Goal: Task Accomplishment & Management: Use online tool/utility

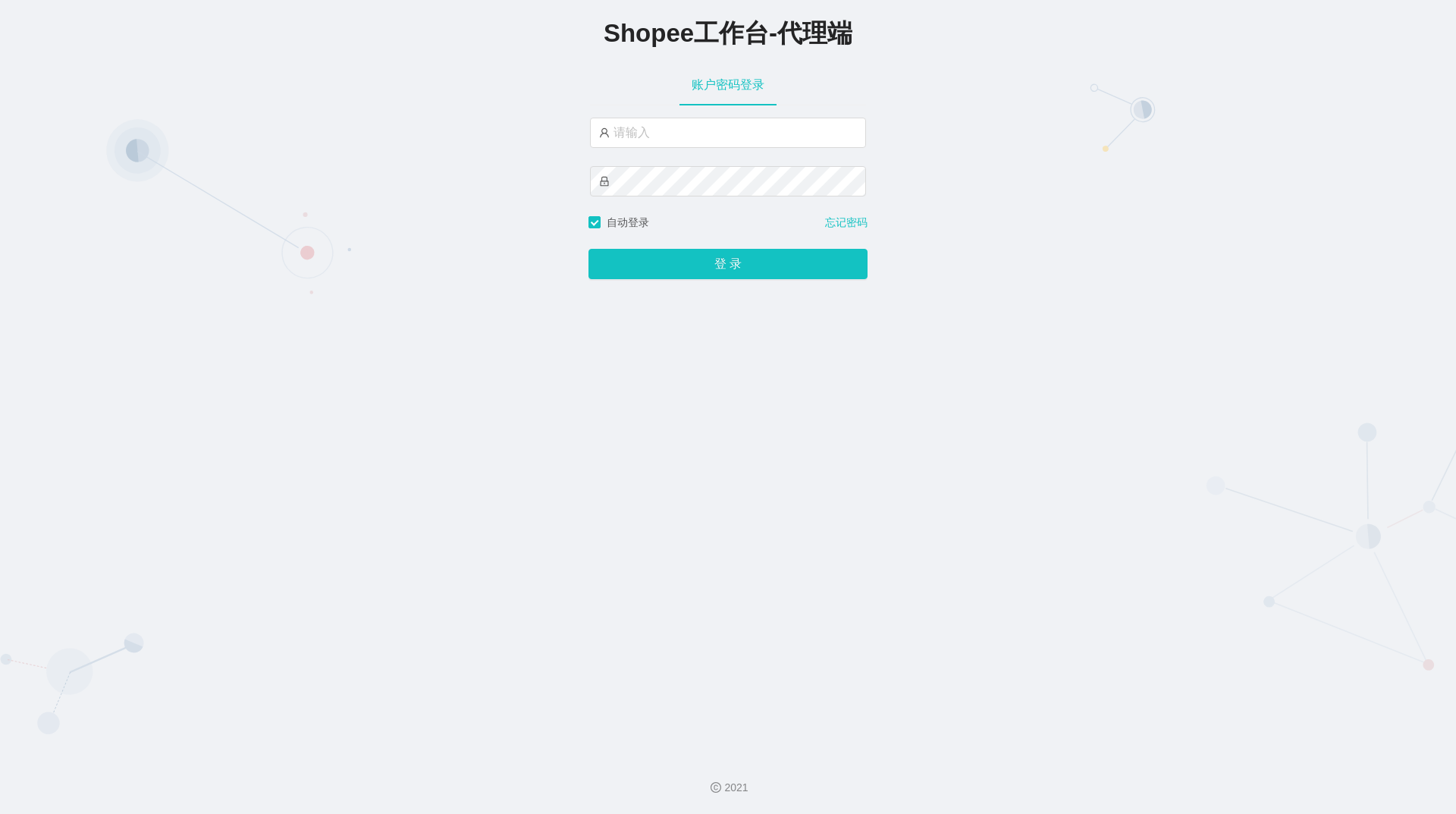
click at [1126, 319] on div "Shopee工作台-代理端 账户密码登录 自动登录 忘记密码 登 录" at bounding box center [728, 371] width 1456 height 743
drag, startPoint x: 1013, startPoint y: 295, endPoint x: 1098, endPoint y: 336, distance: 94.4
click at [1098, 336] on div "Shopee工作台-代理端 账户密码登录 自动登录 忘记密码 登 录" at bounding box center [728, 371] width 1456 height 743
drag, startPoint x: 1005, startPoint y: 286, endPoint x: 1103, endPoint y: 326, distance: 105.8
drag, startPoint x: 1103, startPoint y: 326, endPoint x: 1028, endPoint y: 351, distance: 79.1
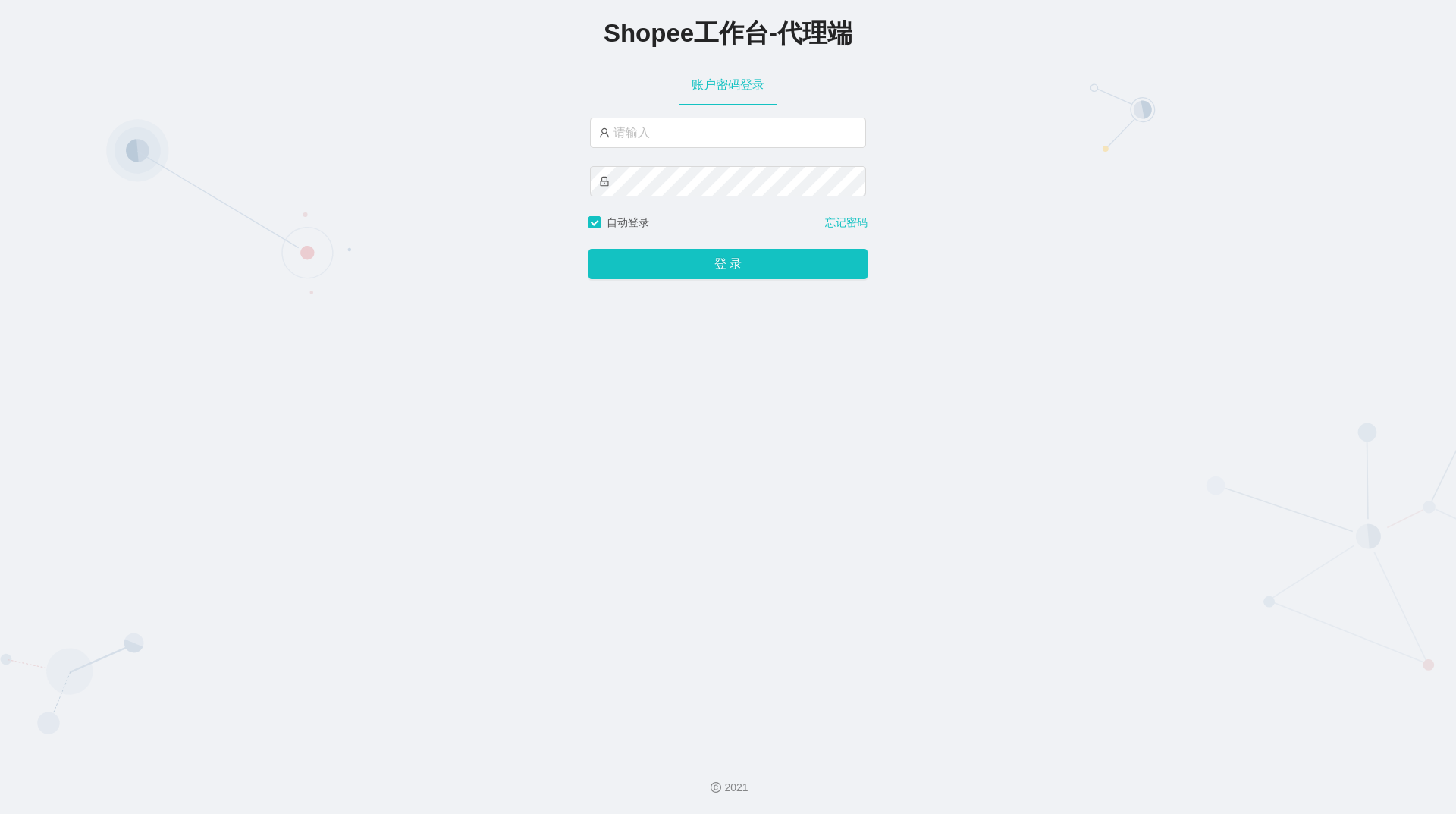
click at [1028, 351] on div "Shopee工作台-代理端 账户密码登录 自动登录 忘记密码 登 录" at bounding box center [728, 371] width 1456 height 743
drag, startPoint x: 1102, startPoint y: 133, endPoint x: 1103, endPoint y: 226, distance: 93.0
click at [1103, 226] on div "Shopee工作台-代理端 账户密码登录 自动登录 忘记密码 登 录" at bounding box center [728, 371] width 1456 height 743
